Goal: Find specific page/section: Find specific page/section

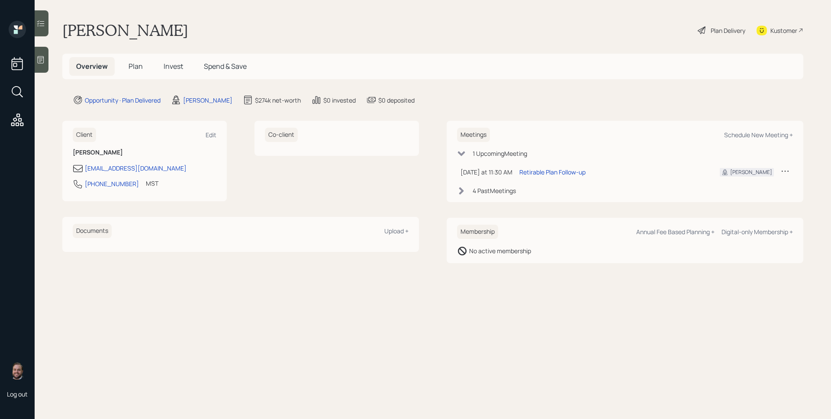
click at [129, 68] on span "Plan" at bounding box center [135, 66] width 14 height 10
